Goal: Transaction & Acquisition: Download file/media

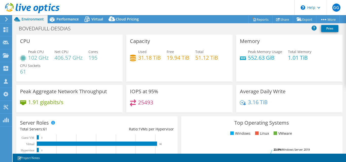
select select "USD"
click at [69, 18] on span "Performance" at bounding box center [67, 19] width 22 height 5
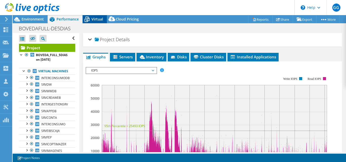
click at [90, 19] on icon at bounding box center [87, 19] width 9 height 9
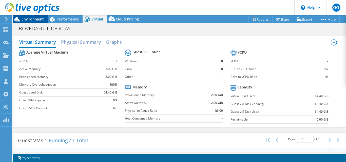
click at [40, 20] on span "Environment" at bounding box center [33, 19] width 22 height 5
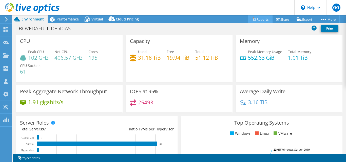
click at [257, 20] on link "Reports" at bounding box center [260, 19] width 24 height 8
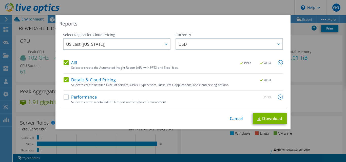
drag, startPoint x: 62, startPoint y: 60, endPoint x: 62, endPoint y: 68, distance: 7.6
click at [64, 61] on label "AIR" at bounding box center [71, 62] width 14 height 5
click at [0, 0] on input "AIR" at bounding box center [0, 0] width 0 height 0
click at [66, 81] on label "Details & Cloud Pricing" at bounding box center [90, 79] width 52 height 5
click at [0, 0] on input "Details & Cloud Pricing" at bounding box center [0, 0] width 0 height 0
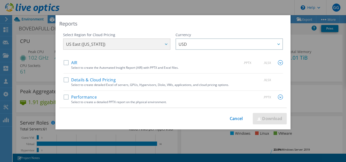
click at [64, 98] on label "Performance" at bounding box center [80, 97] width 33 height 5
click at [0, 0] on input "Performance" at bounding box center [0, 0] width 0 height 0
click at [278, 98] on img at bounding box center [280, 97] width 5 height 5
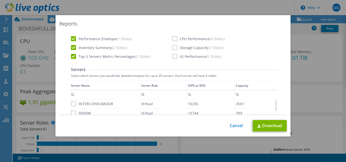
scroll to position [124, 0]
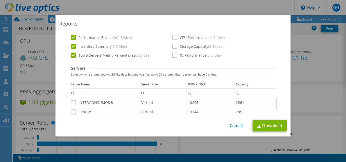
click at [71, 36] on label "Performance Envelope (1 Slides)" at bounding box center [101, 37] width 61 height 5
click at [0, 0] on input "Performance Envelope (1 Slides)" at bounding box center [0, 0] width 0 height 0
click at [71, 46] on label "Inventory Summary (2 Slides)" at bounding box center [99, 46] width 56 height 5
click at [0, 0] on input "Inventory Summary (2 Slides)" at bounding box center [0, 0] width 0 height 0
click at [72, 55] on label "Top 5 Servers Metric Percentages (5 Slides)" at bounding box center [111, 55] width 80 height 5
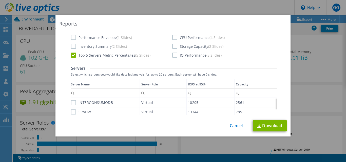
click at [0, 0] on input "Top 5 Servers Metric Percentages (5 Slides)" at bounding box center [0, 0] width 0 height 0
click at [71, 38] on label "Performance Envelope (1 Slides)" at bounding box center [101, 37] width 61 height 5
click at [0, 0] on input "Performance Envelope (1 Slides)" at bounding box center [0, 0] width 0 height 0
click at [72, 48] on label "Inventory Summary (2 Slides)" at bounding box center [99, 46] width 56 height 5
click at [0, 0] on input "Inventory Summary (2 Slides)" at bounding box center [0, 0] width 0 height 0
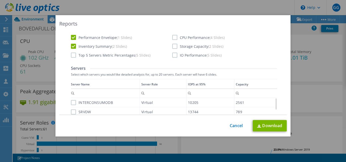
click at [173, 38] on label "CPU Performance (4 Slides)" at bounding box center [198, 37] width 52 height 5
click at [0, 0] on input "CPU Performance (4 Slides)" at bounding box center [0, 0] width 0 height 0
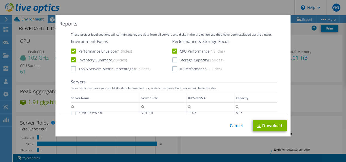
scroll to position [31, 0]
click at [173, 68] on label "IO Performance (5 Slides)" at bounding box center [196, 69] width 49 height 5
click at [0, 0] on input "IO Performance (5 Slides)" at bounding box center [0, 0] width 0 height 0
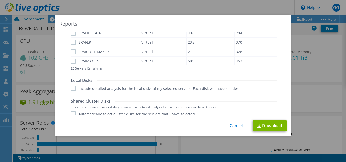
scroll to position [319, 0]
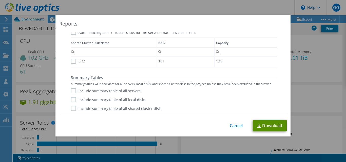
click at [256, 124] on link "Download" at bounding box center [270, 125] width 34 height 11
